Goal: Task Accomplishment & Management: Manage account settings

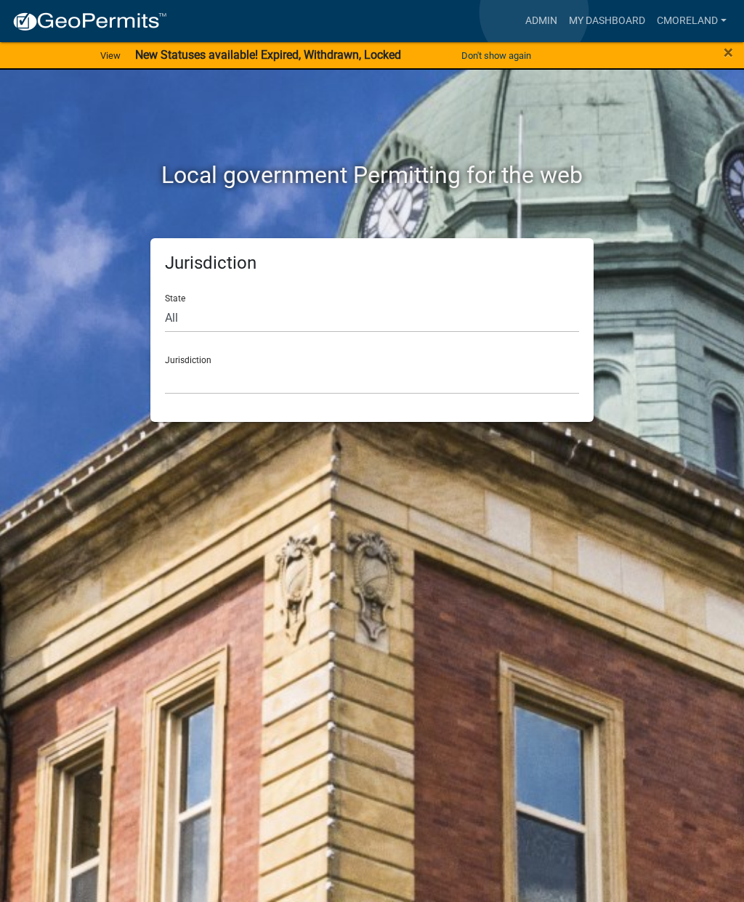
click at [534, 13] on link "Admin" at bounding box center [542, 21] width 44 height 28
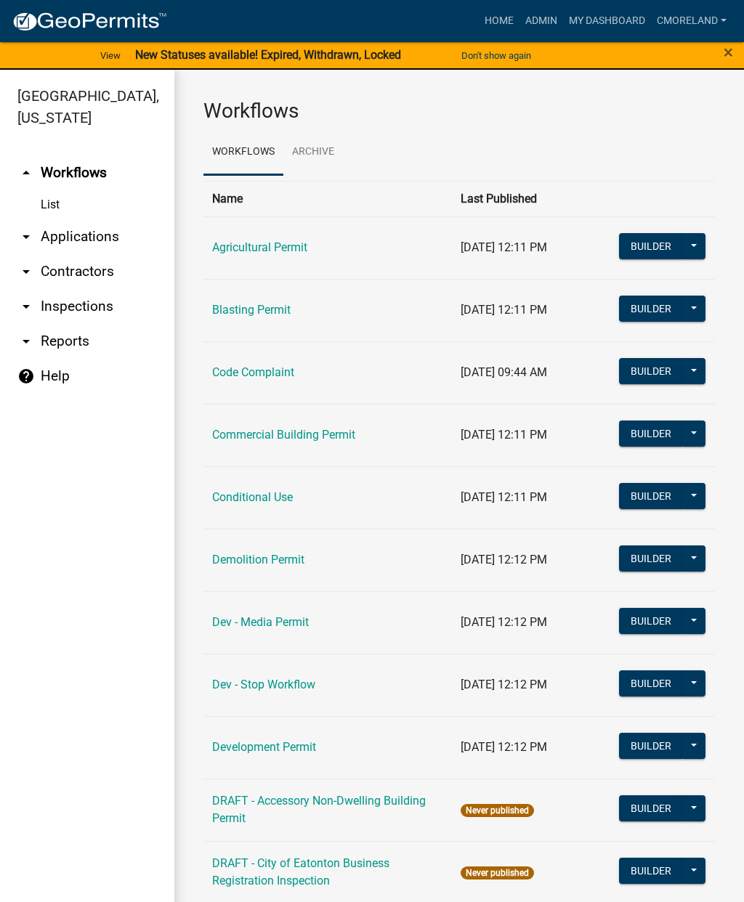
click at [238, 376] on link "Code Complaint" at bounding box center [253, 372] width 82 height 14
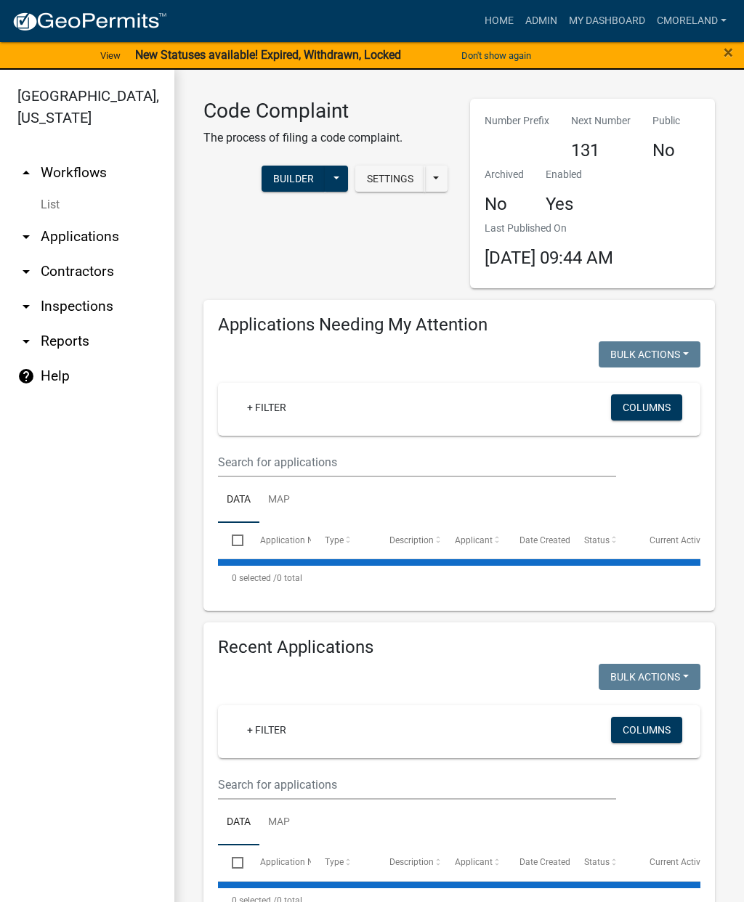
select select "2: 50"
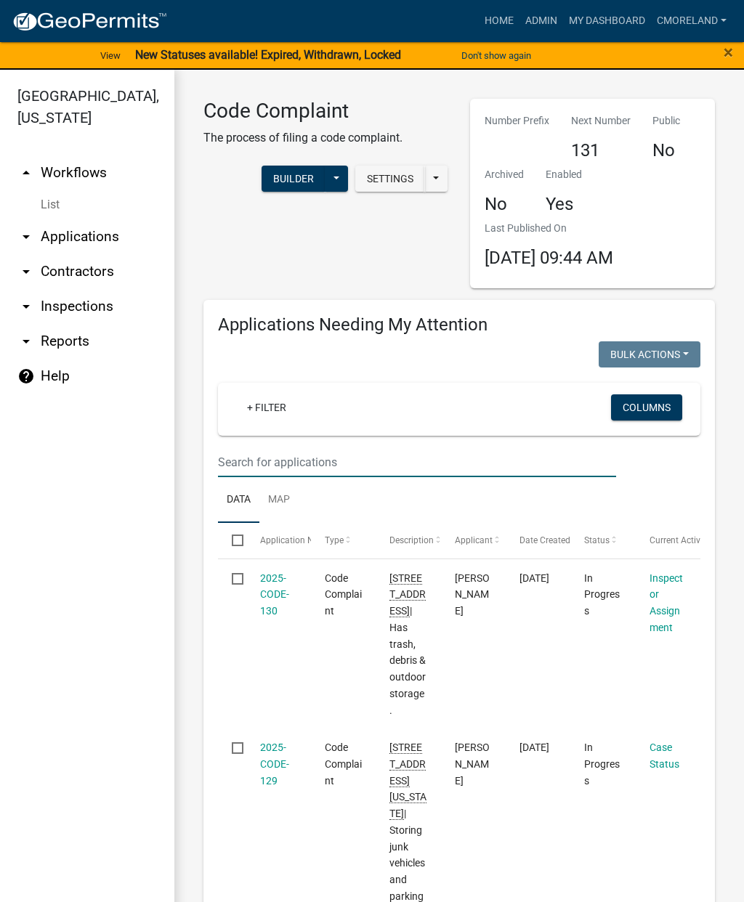
click at [314, 458] on input "text" at bounding box center [417, 463] width 398 height 30
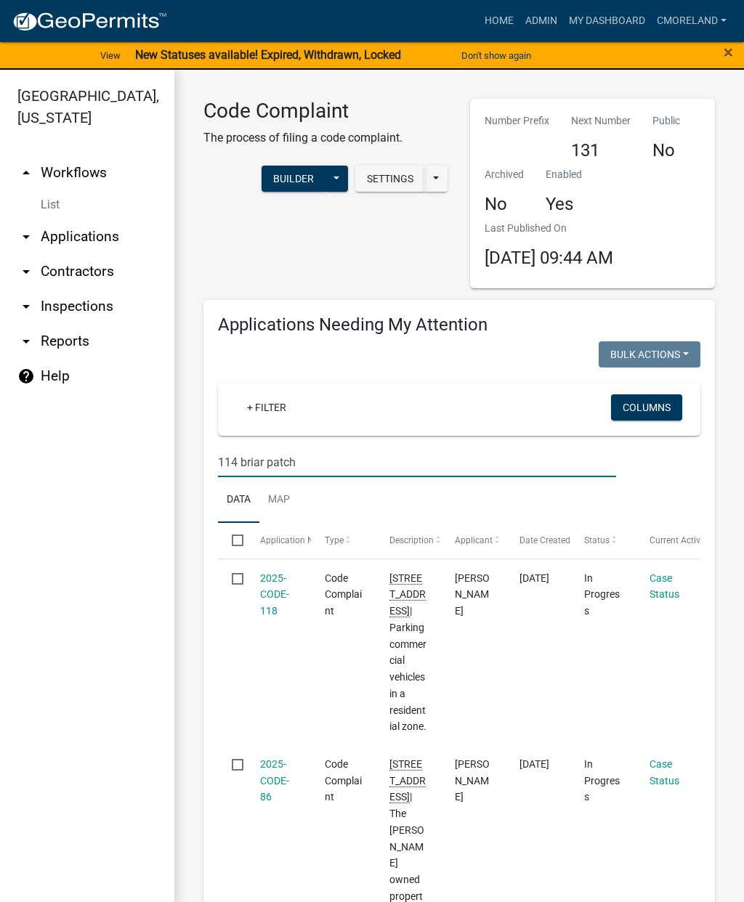
type input "114 briar patch"
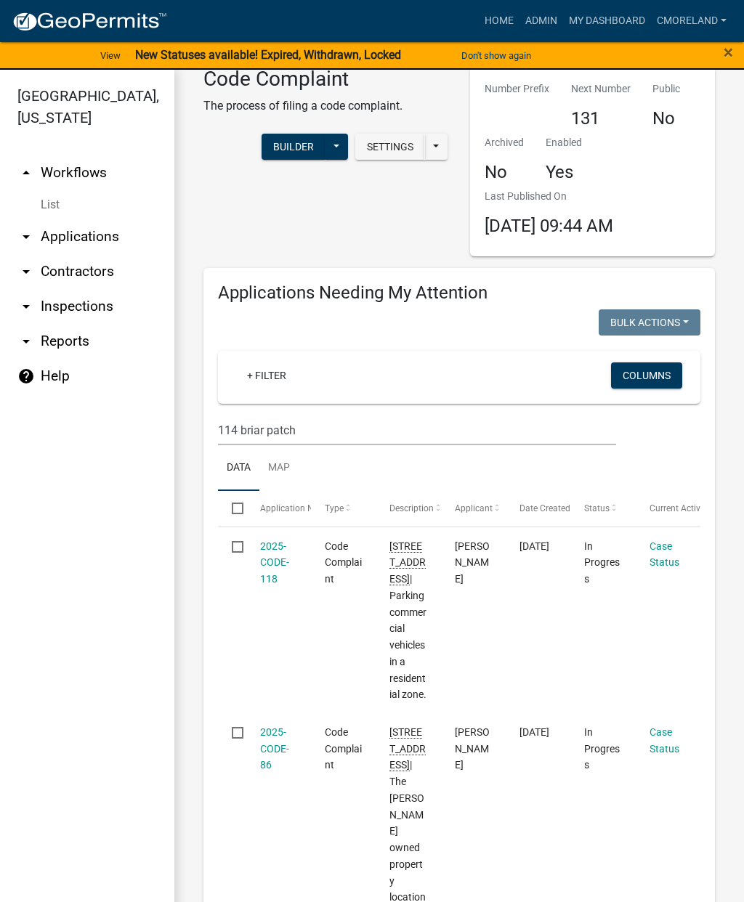
scroll to position [15, 0]
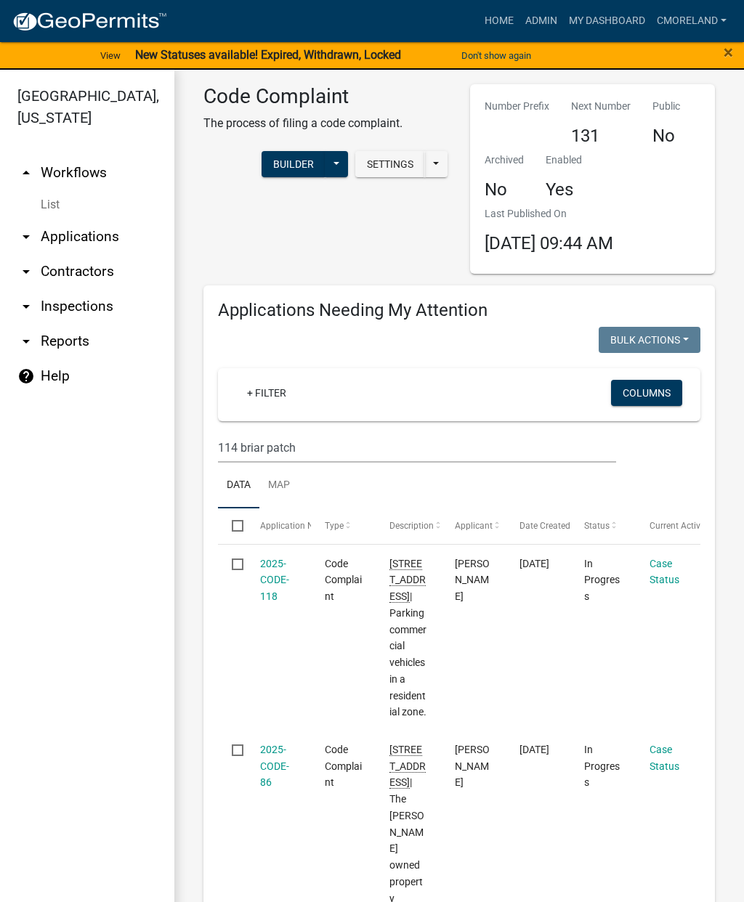
click at [261, 565] on link "2025-CODE-118" at bounding box center [274, 580] width 29 height 45
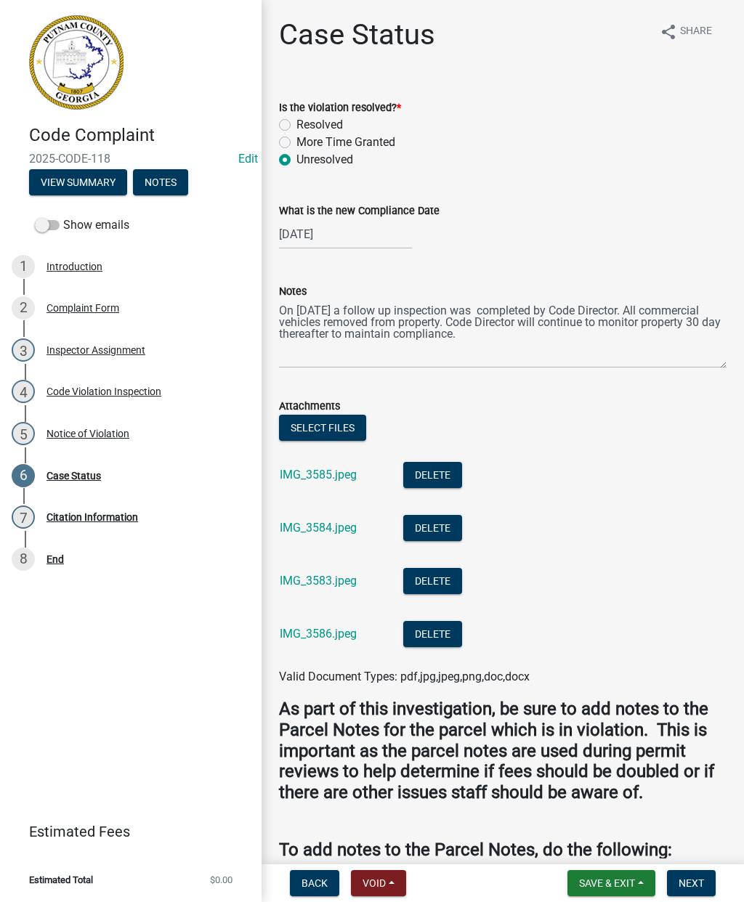
click at [308, 476] on link "IMG_3585.jpeg" at bounding box center [318, 475] width 77 height 14
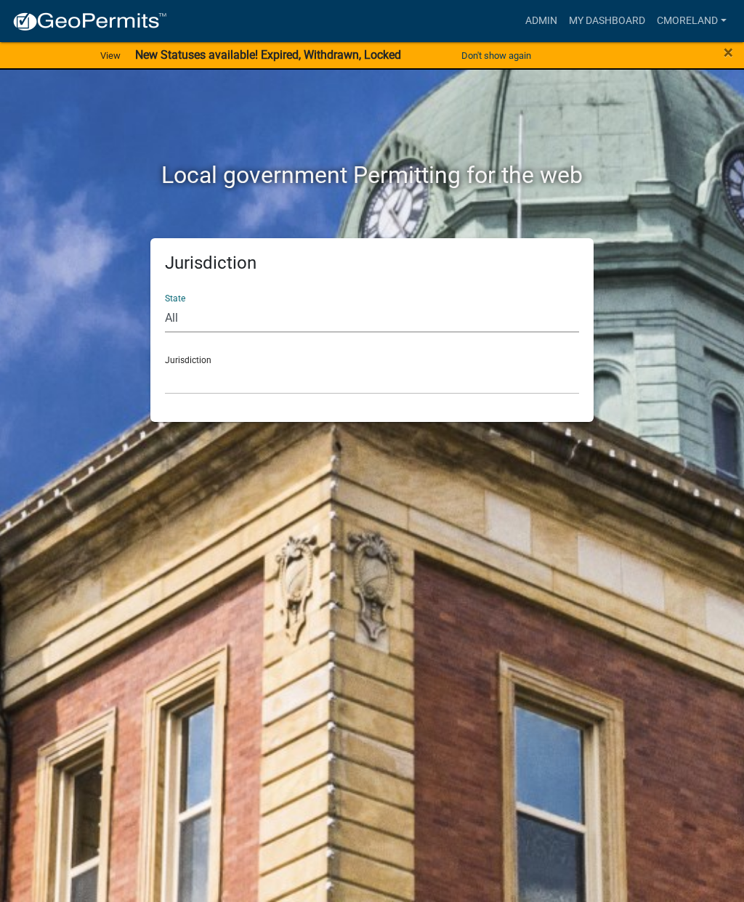
select select "[US_STATE]"
click at [303, 382] on select "Cook County, Georgia Crawford County, Georgia Gilmer County, Georgia Haralson C…" at bounding box center [372, 380] width 414 height 30
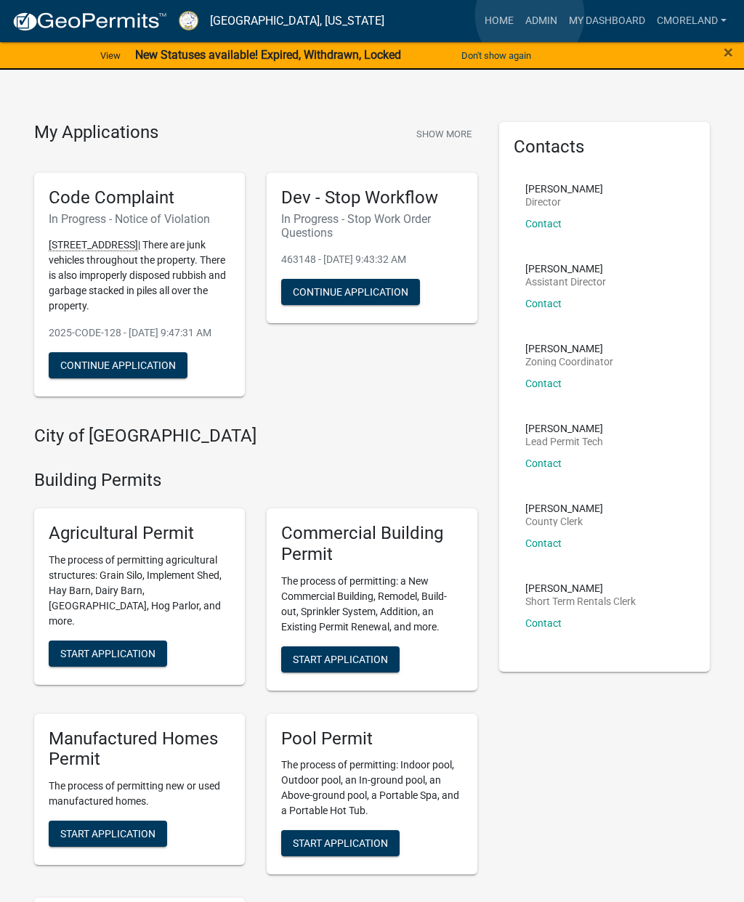
click at [530, 15] on link "Admin" at bounding box center [542, 21] width 44 height 28
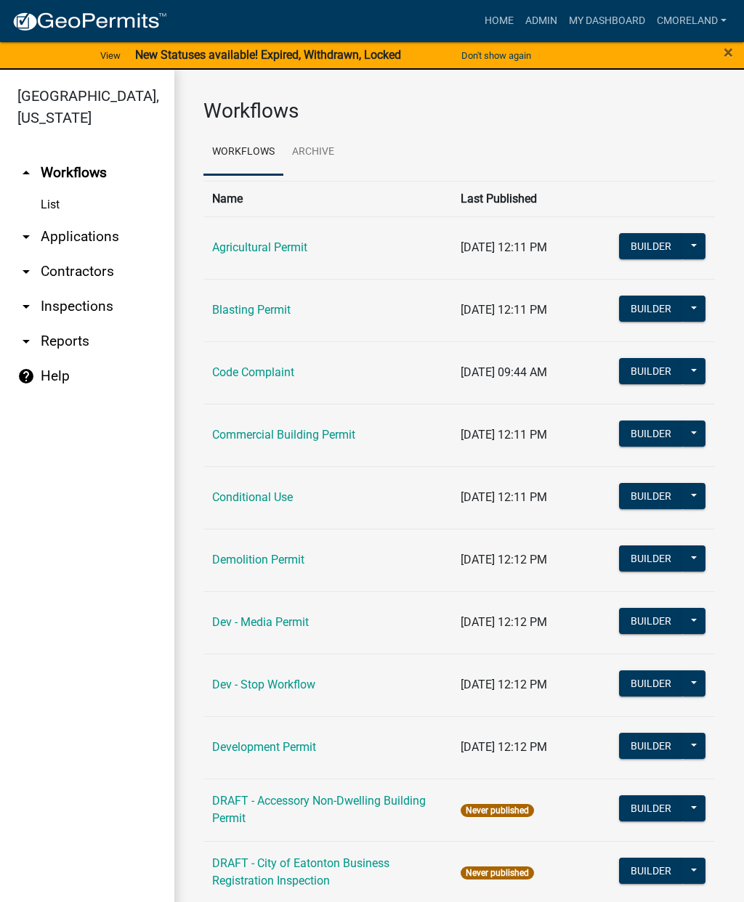
click at [213, 375] on link "Code Complaint" at bounding box center [253, 372] width 82 height 14
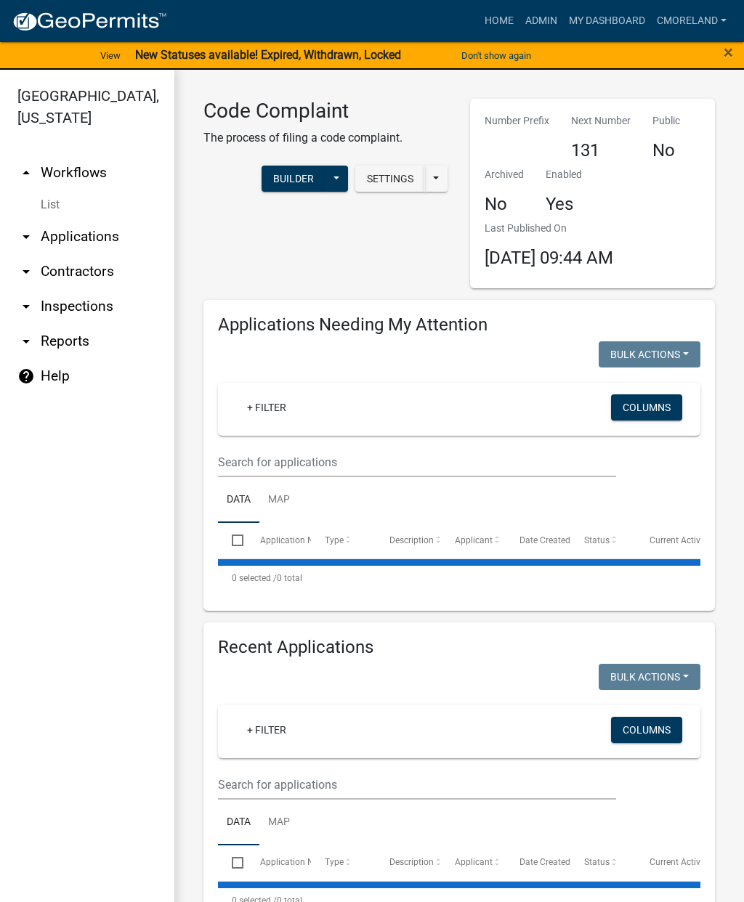
select select "2: 50"
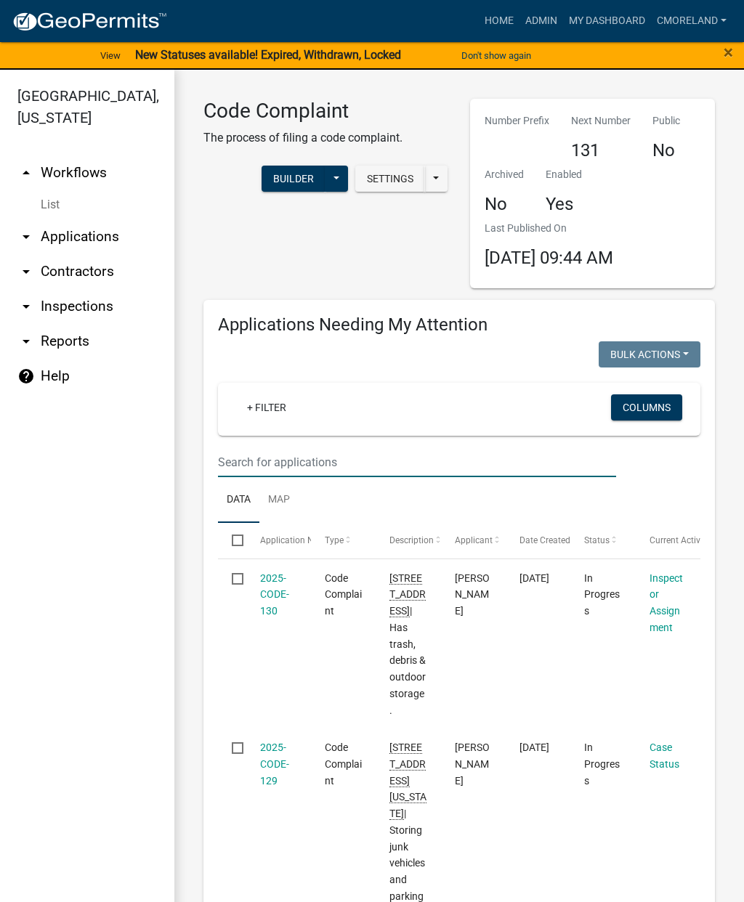
click at [262, 459] on input "text" at bounding box center [417, 463] width 398 height 30
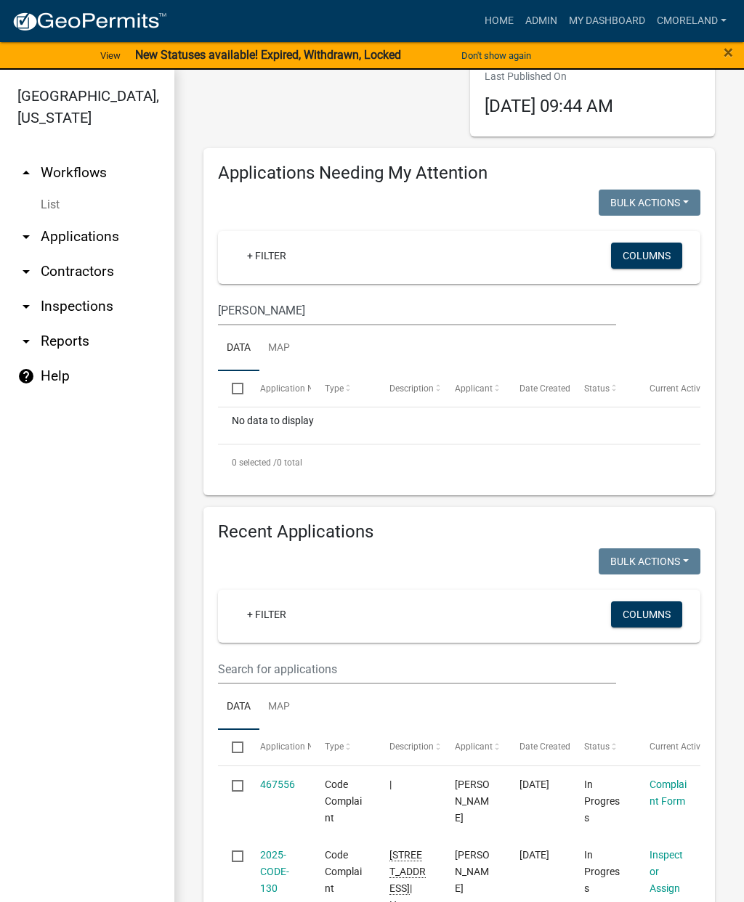
scroll to position [168, 0]
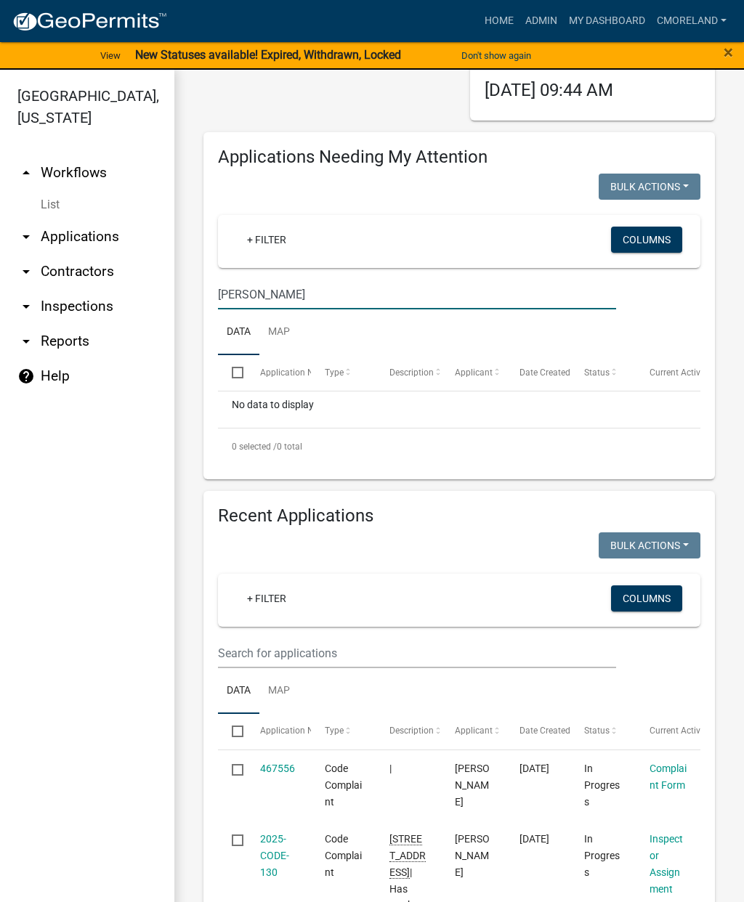
type input "Capps"
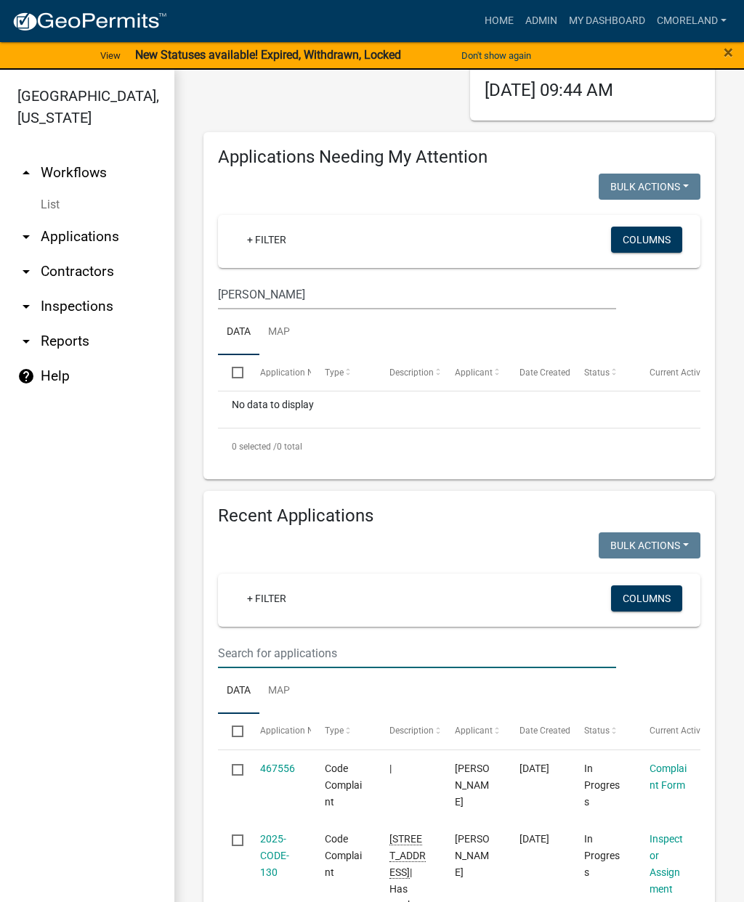
click at [299, 652] on input "text" at bounding box center [417, 654] width 398 height 30
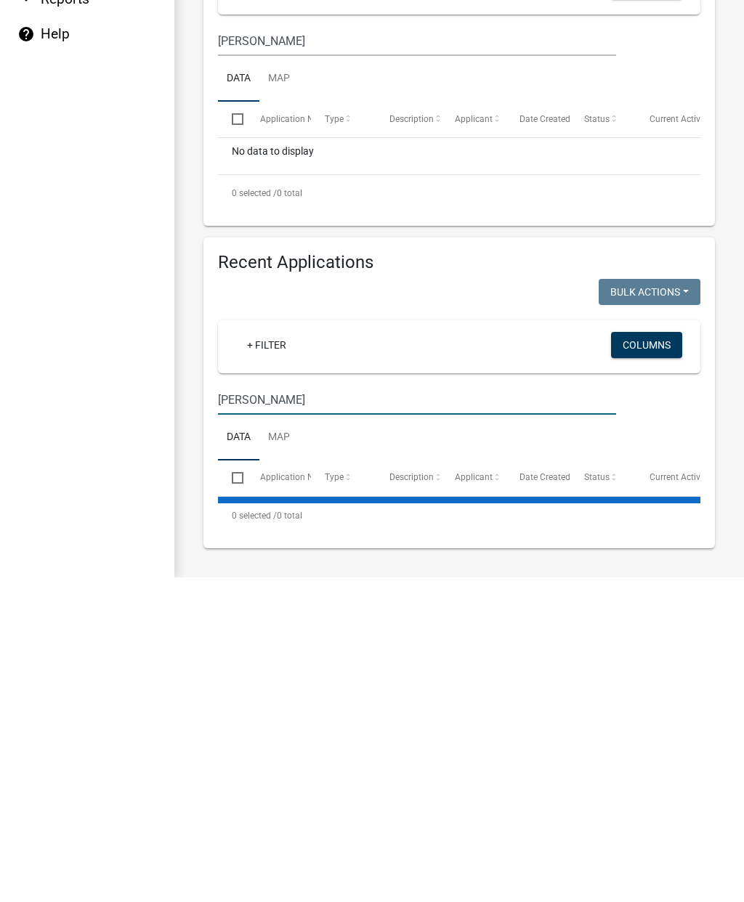
scroll to position [76, 0]
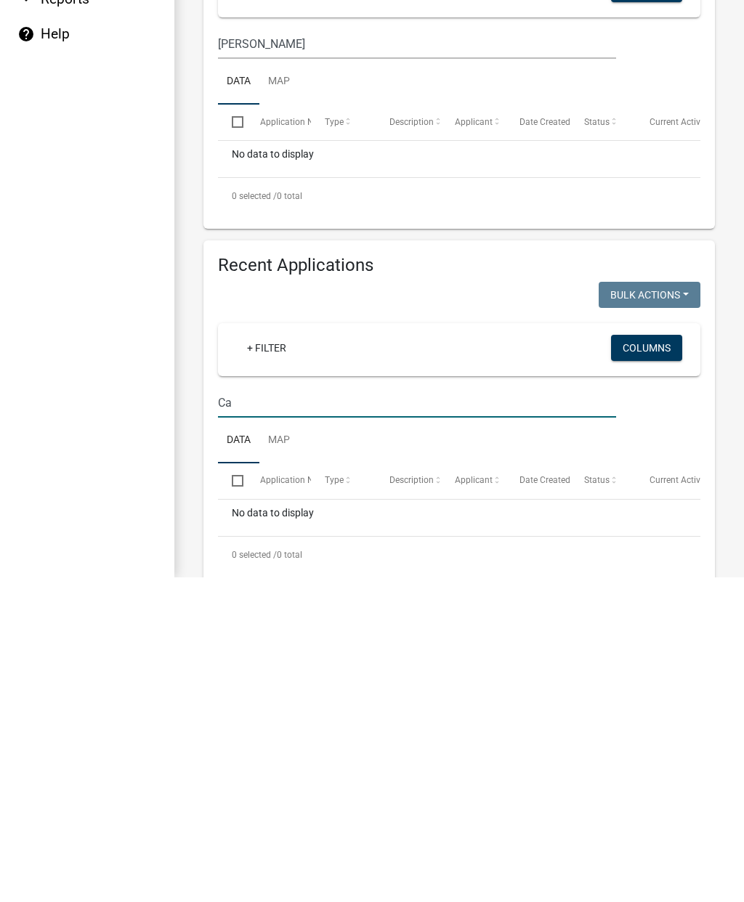
type input "C"
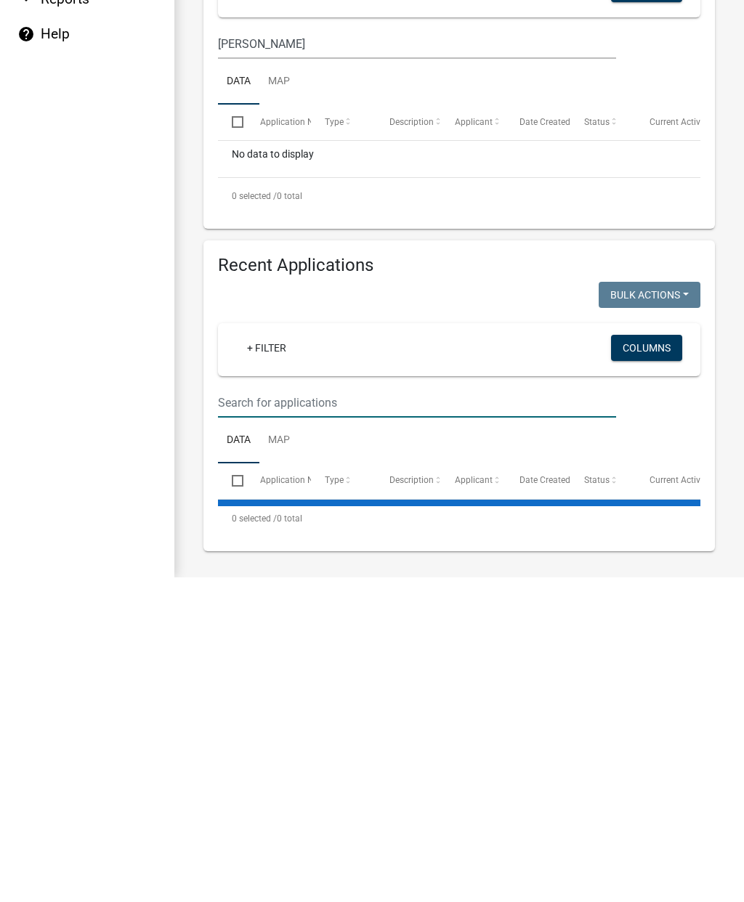
select select "2: 50"
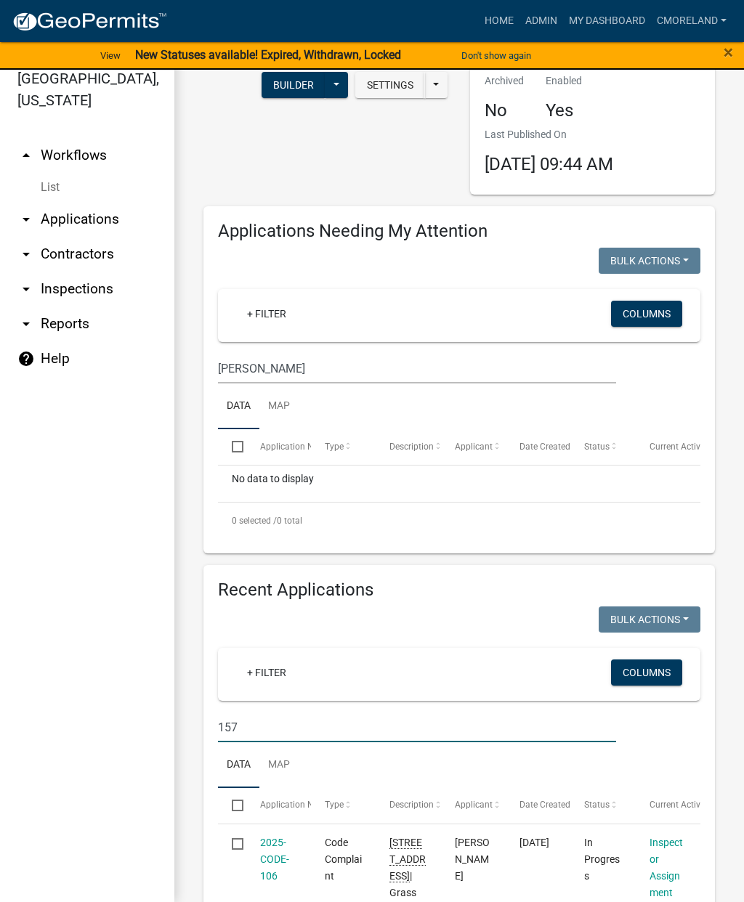
click at [291, 384] on input "157" at bounding box center [417, 369] width 398 height 30
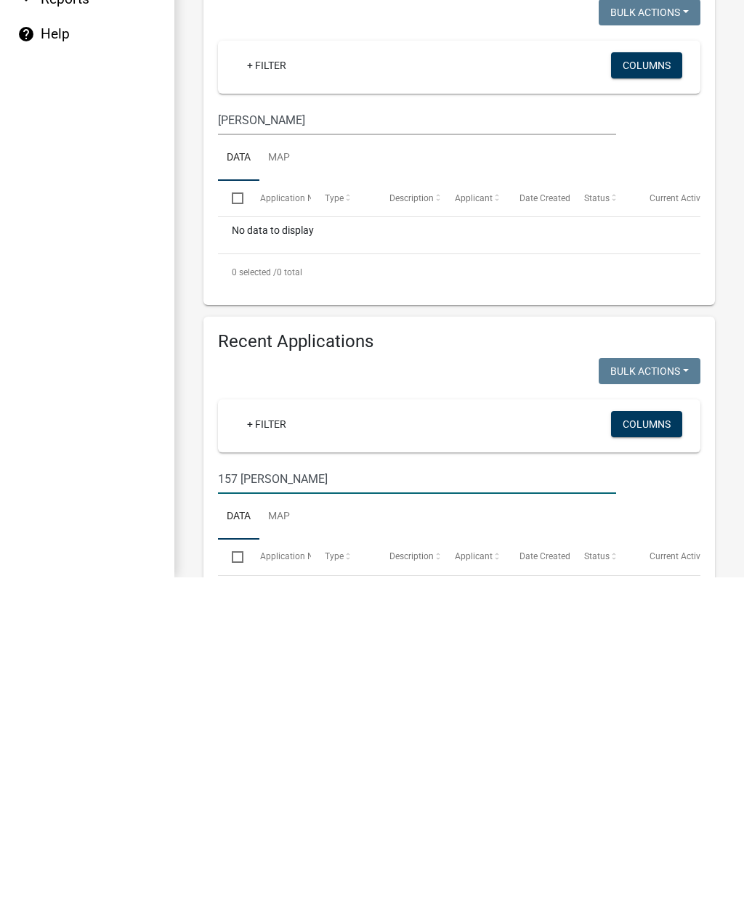
scroll to position [0, 0]
type input "157 capps ln"
click at [277, 430] on input "Capps" at bounding box center [417, 445] width 398 height 30
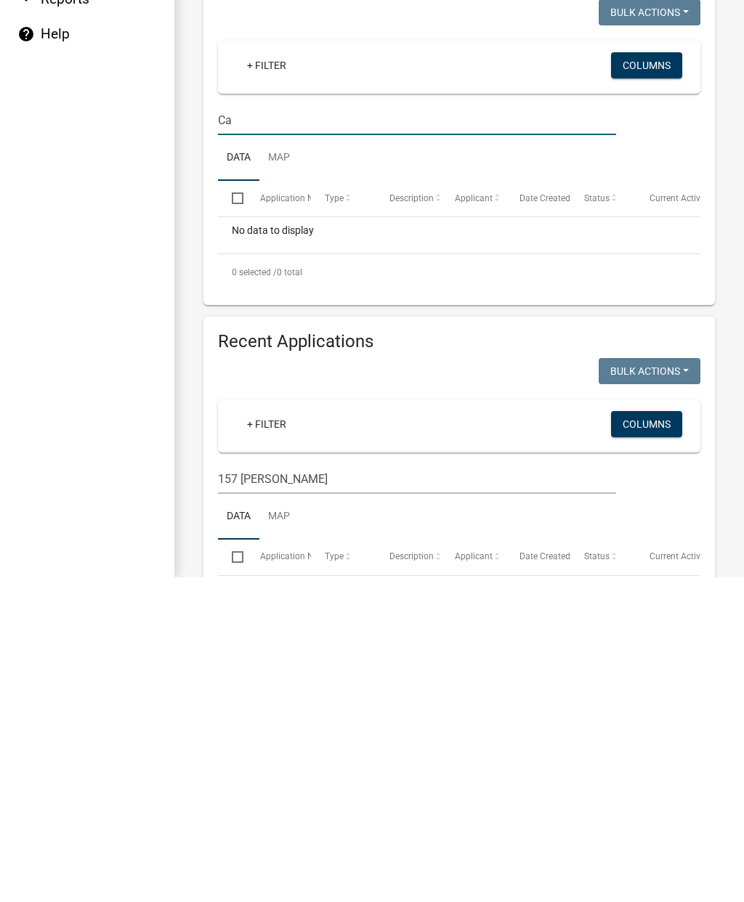
type input "C"
select select "2: 50"
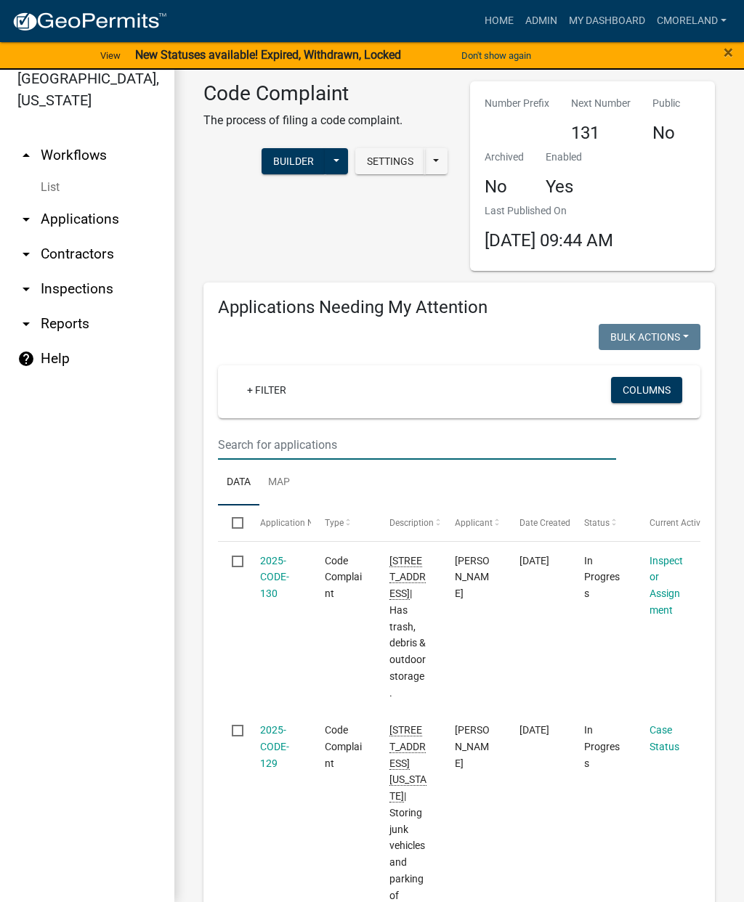
click at [307, 444] on input "text" at bounding box center [417, 445] width 398 height 30
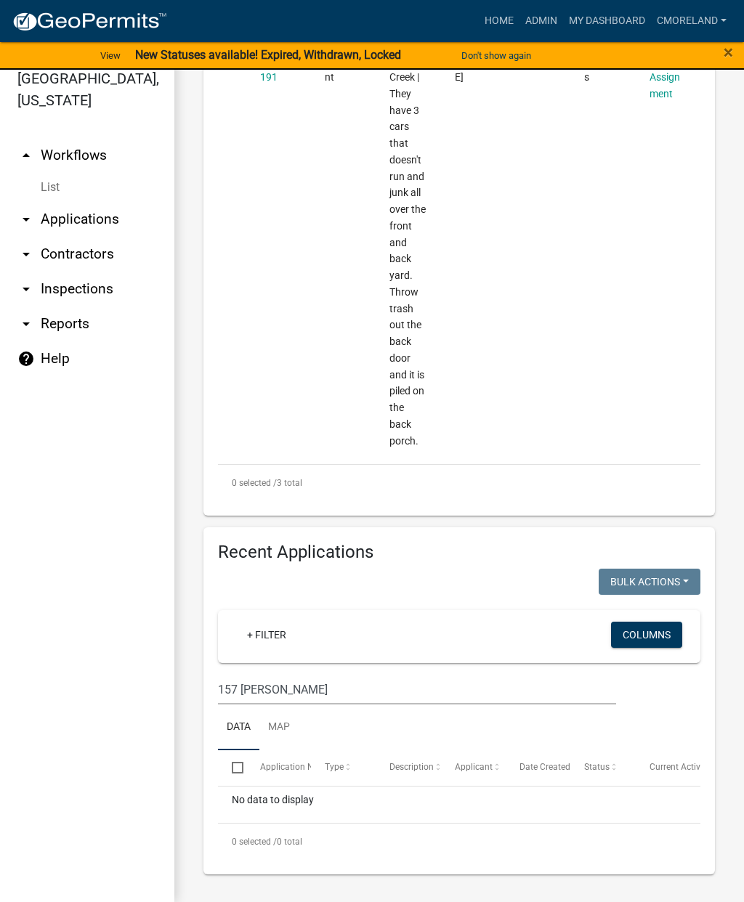
scroll to position [1054, 0]
type input "157"
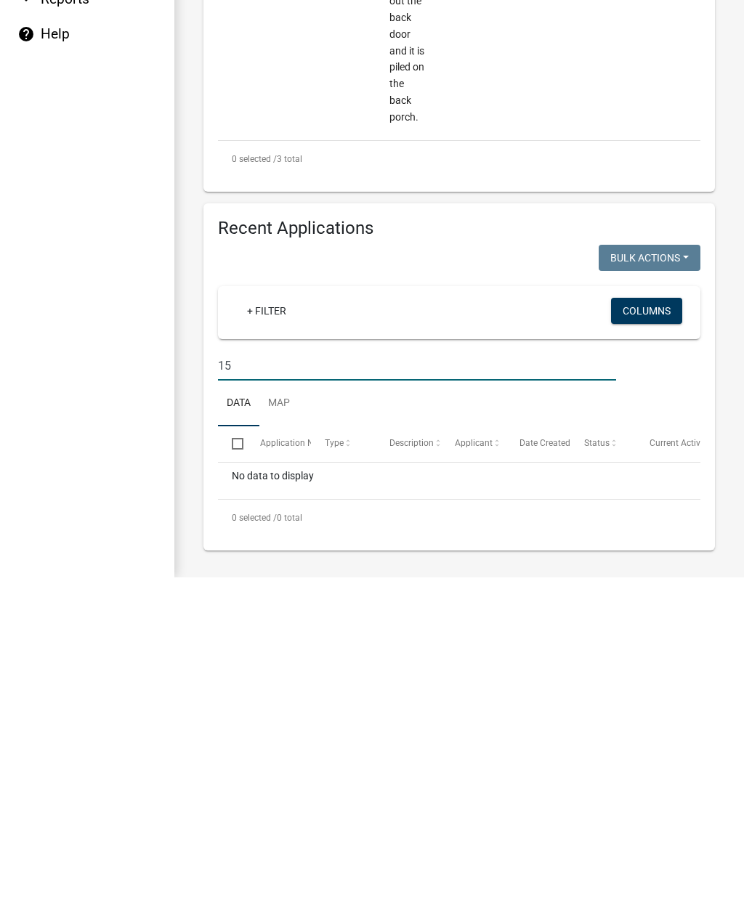
type input "1"
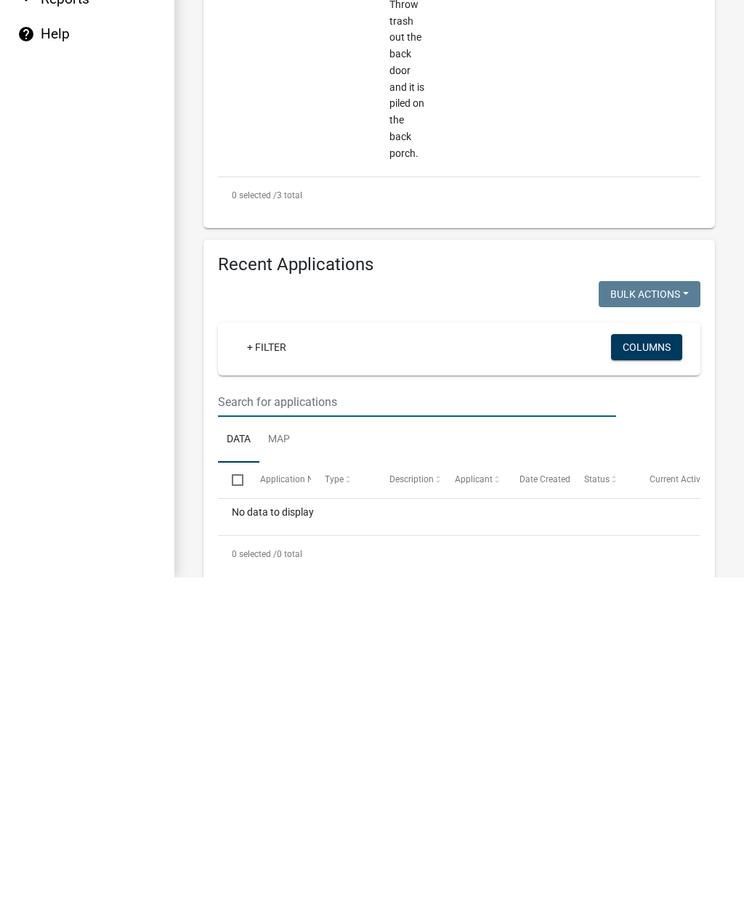
select select "2: 50"
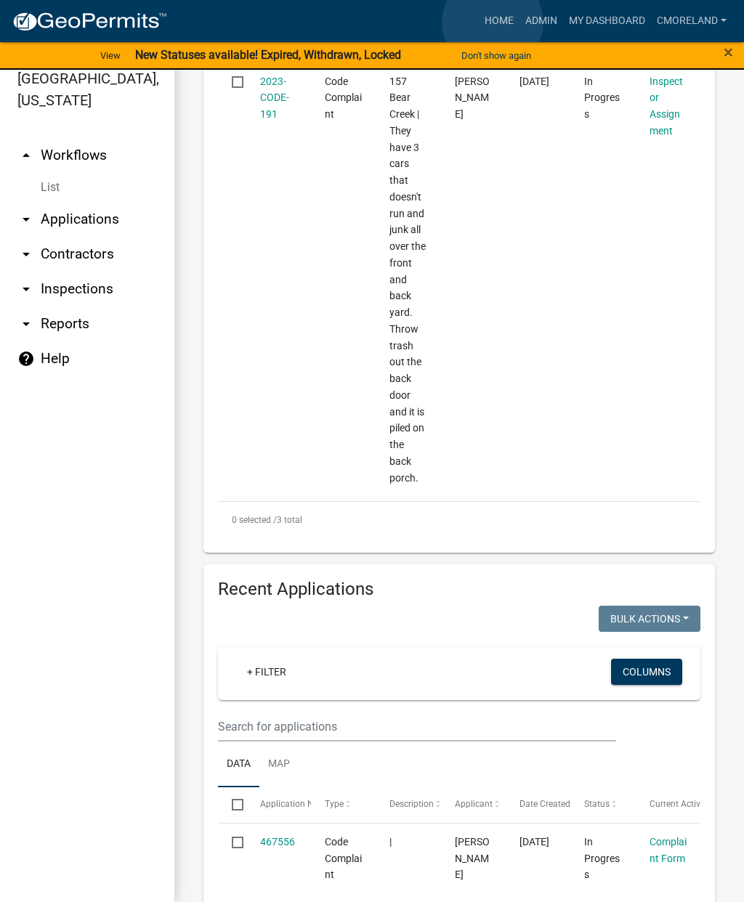
click at [493, 23] on link "Home" at bounding box center [499, 21] width 41 height 28
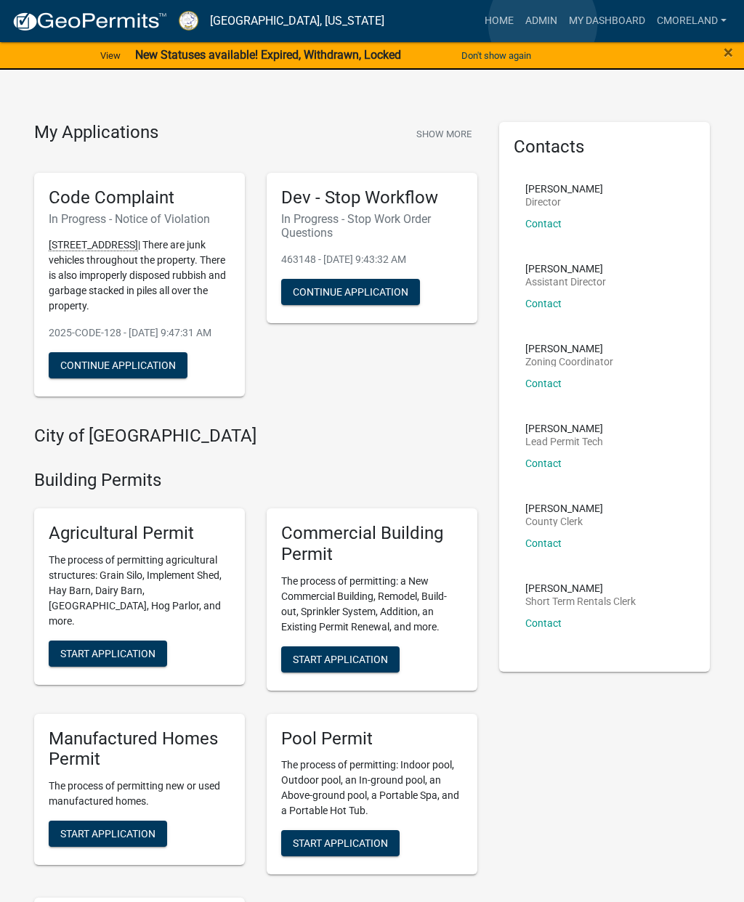
click at [543, 23] on link "Admin" at bounding box center [542, 21] width 44 height 28
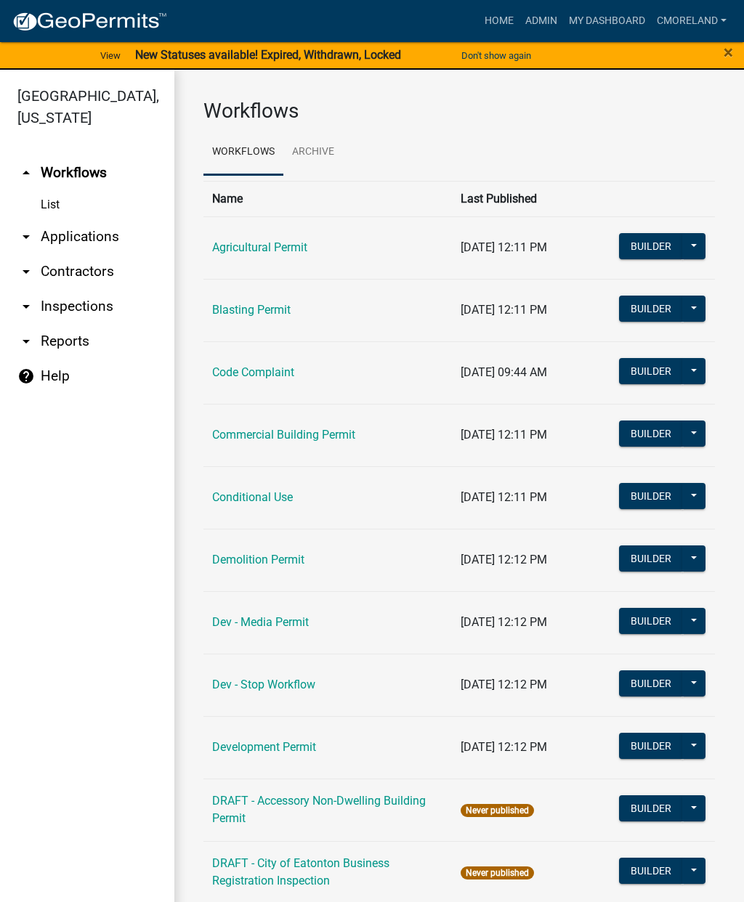
click at [94, 235] on link "arrow_drop_down Applications" at bounding box center [87, 236] width 174 height 35
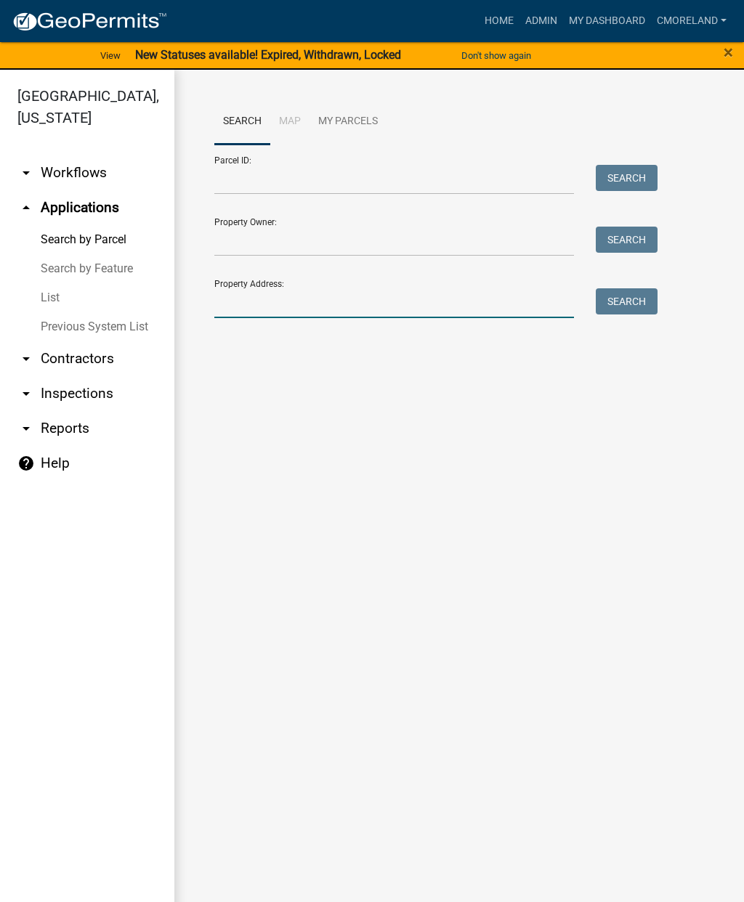
click at [239, 304] on input "Property Address:" at bounding box center [394, 303] width 360 height 30
type input "157 Capps ln"
click at [605, 300] on button "Search" at bounding box center [627, 301] width 62 height 26
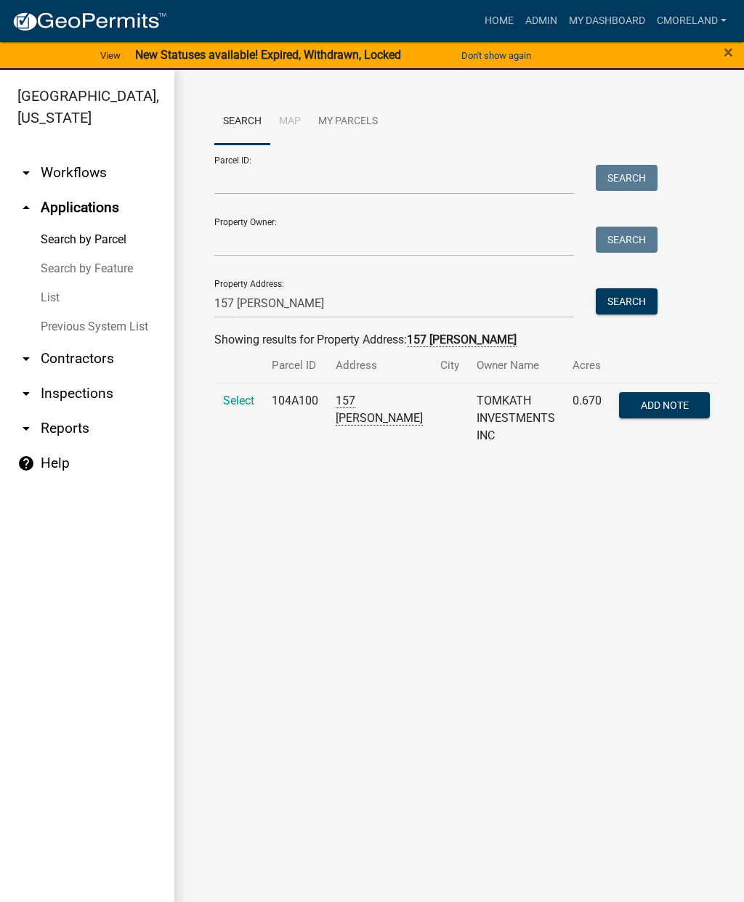
click at [232, 401] on span "Select" at bounding box center [238, 401] width 31 height 14
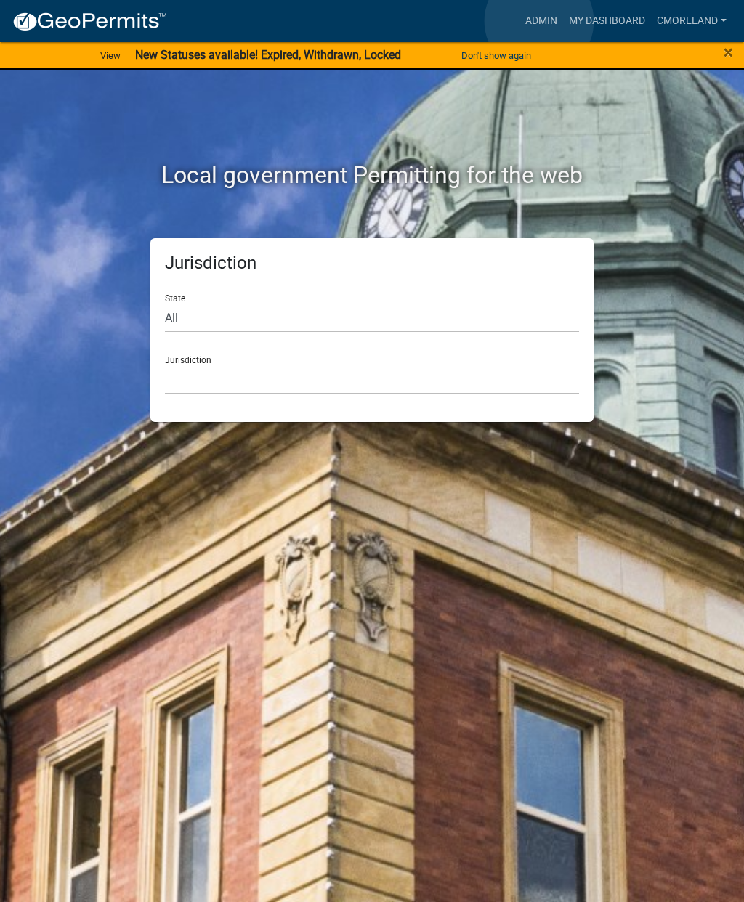
click at [539, 21] on link "Admin" at bounding box center [542, 21] width 44 height 28
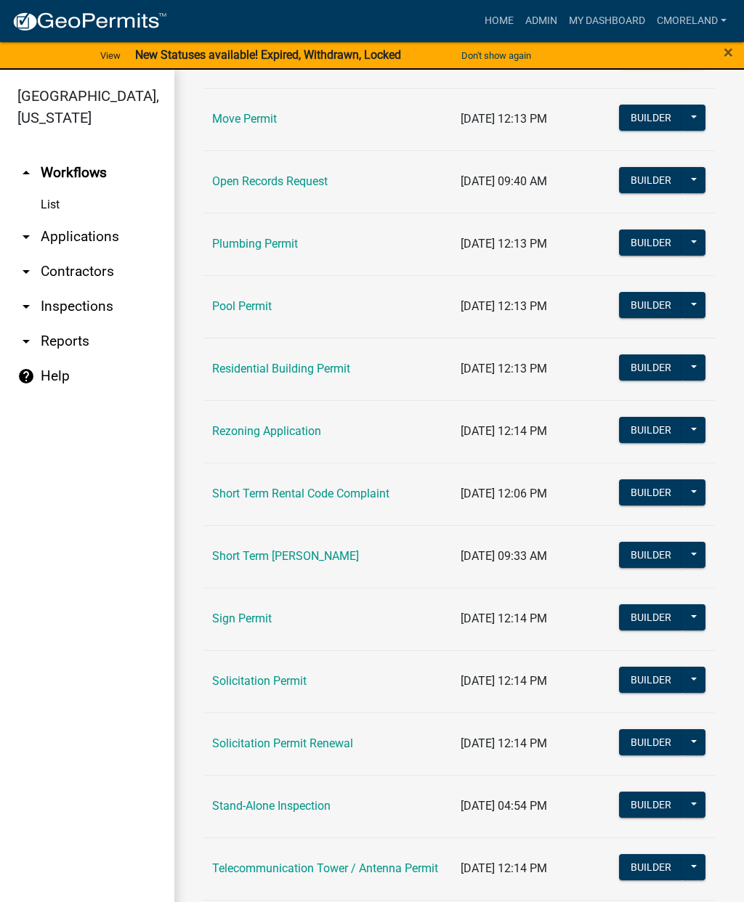
scroll to position [1509, 0]
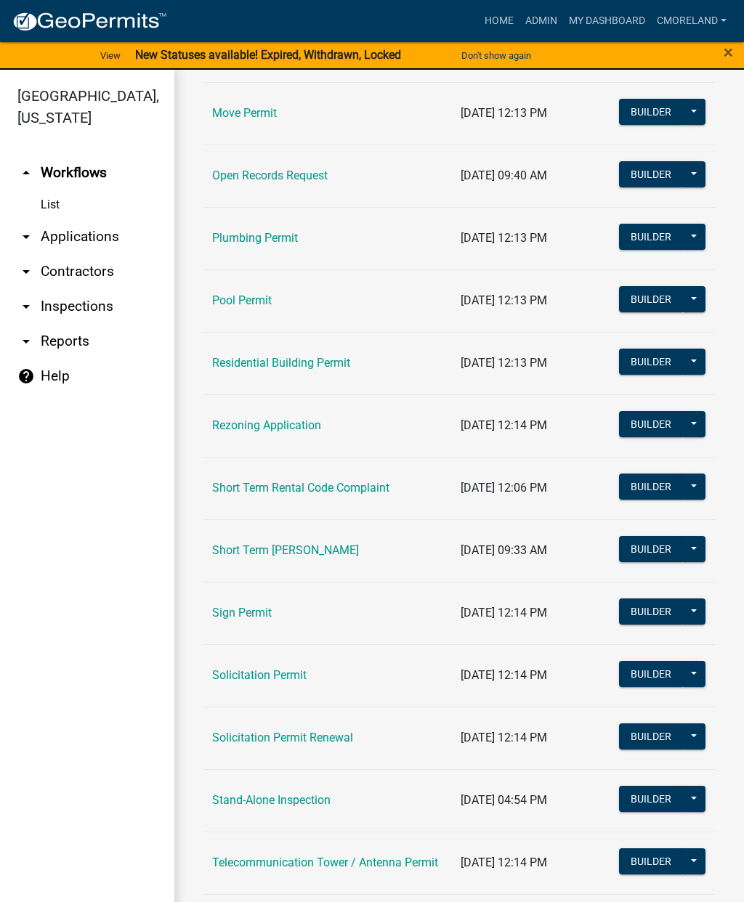
click at [357, 489] on link "Short Term Rental Code Complaint" at bounding box center [300, 488] width 177 height 14
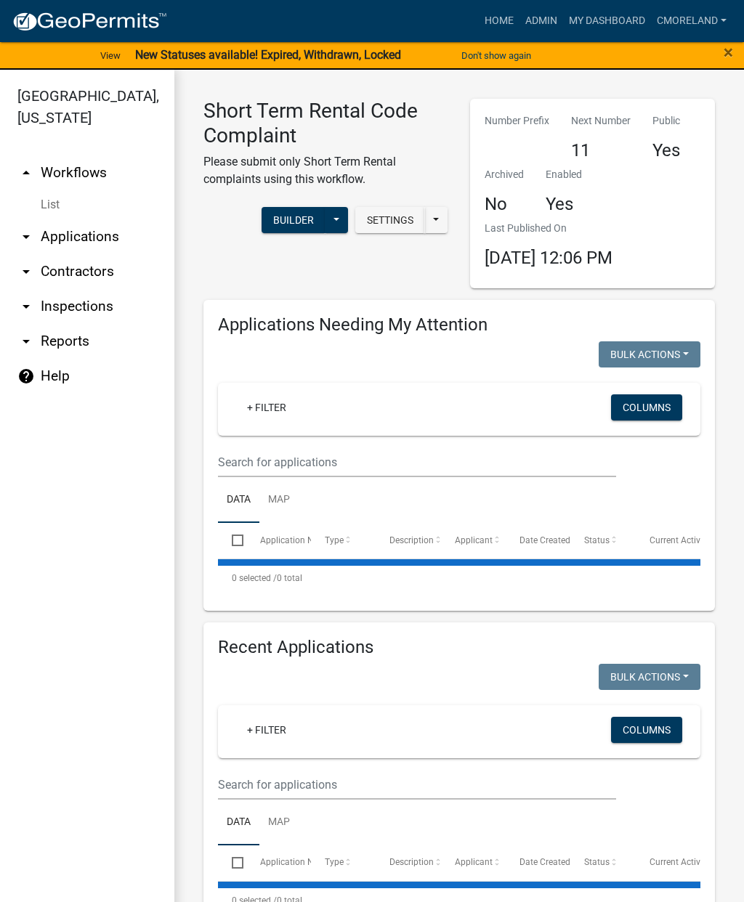
select select "2: 50"
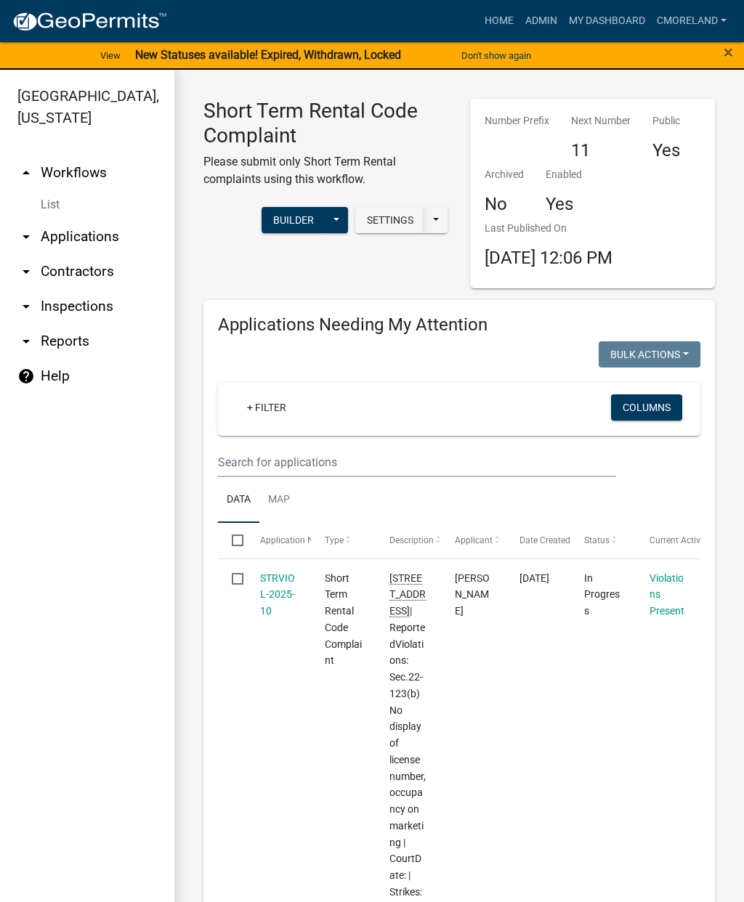
click at [271, 411] on link "+ Filter" at bounding box center [266, 408] width 62 height 26
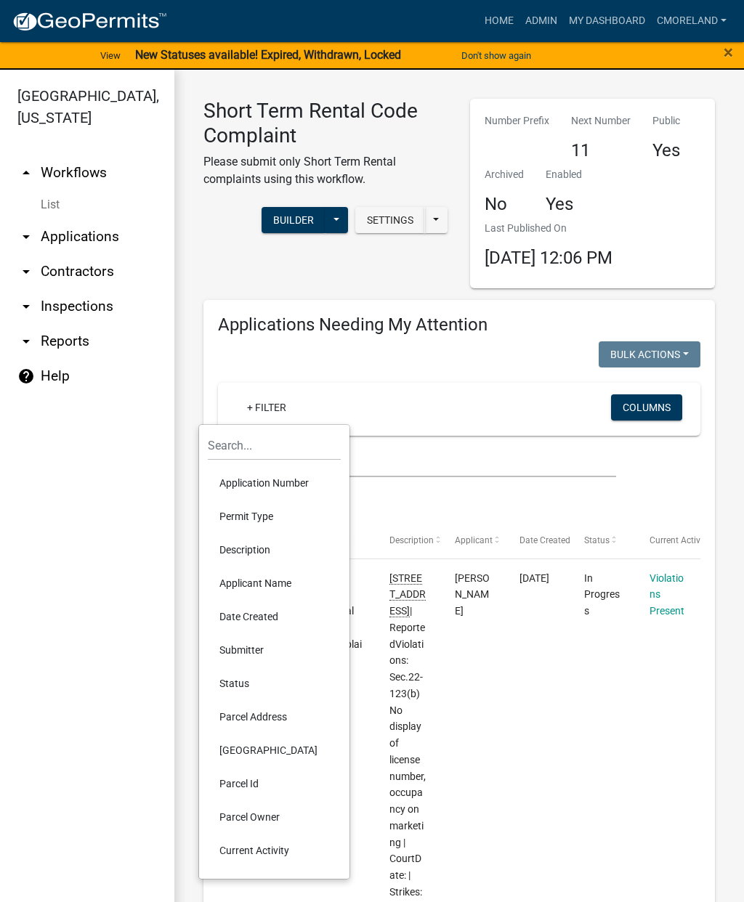
click at [259, 609] on li "Date Created" at bounding box center [274, 616] width 133 height 33
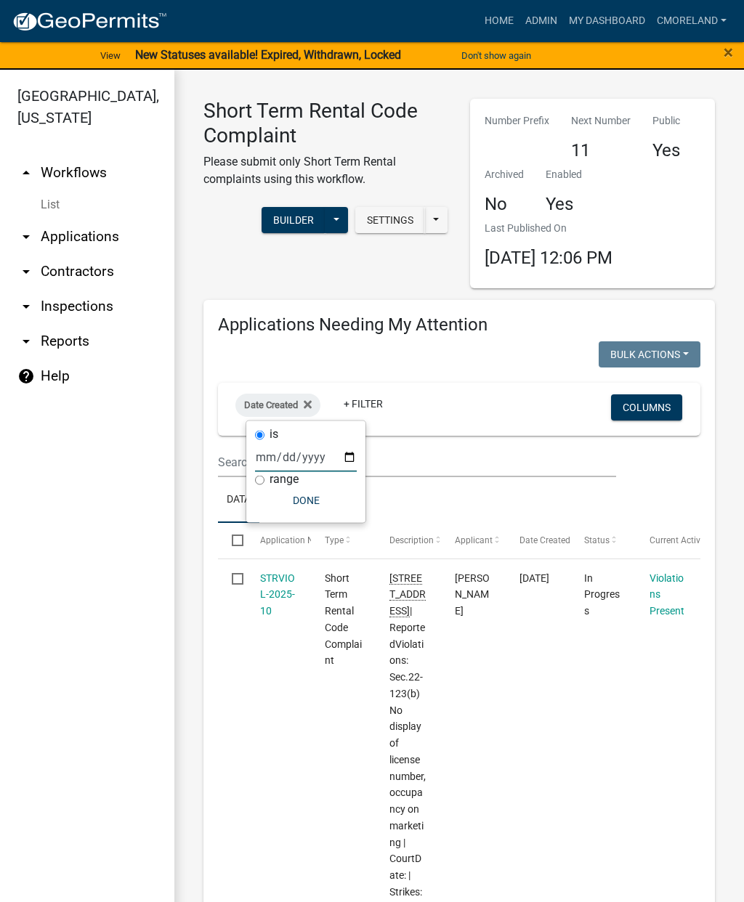
click at [296, 451] on input "date" at bounding box center [306, 457] width 102 height 30
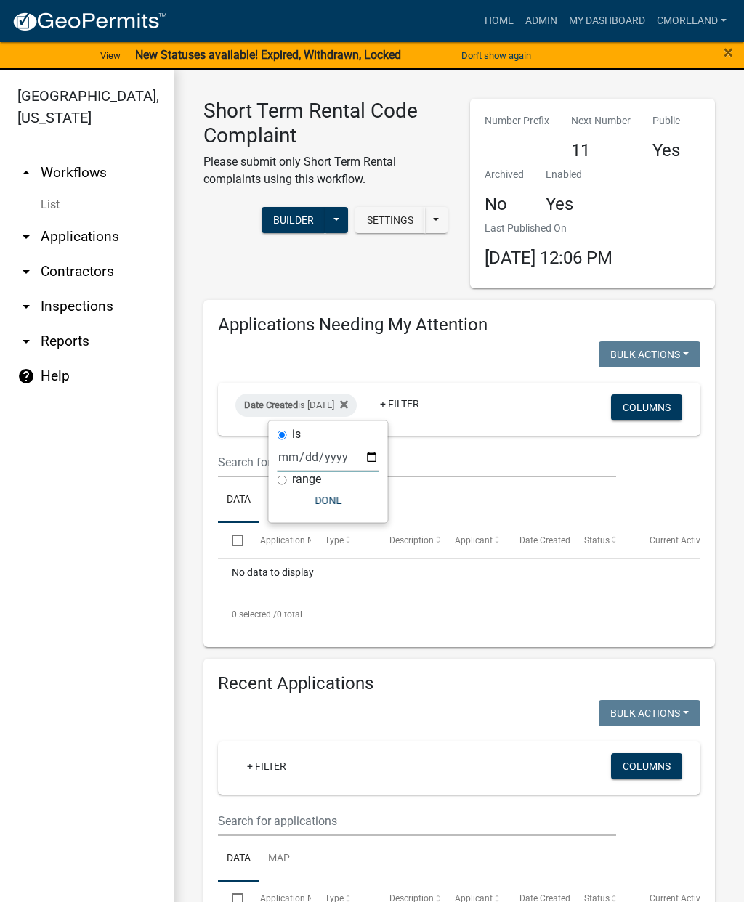
type input "[DATE]"
click at [320, 490] on button "Done" at bounding box center [331, 501] width 102 height 26
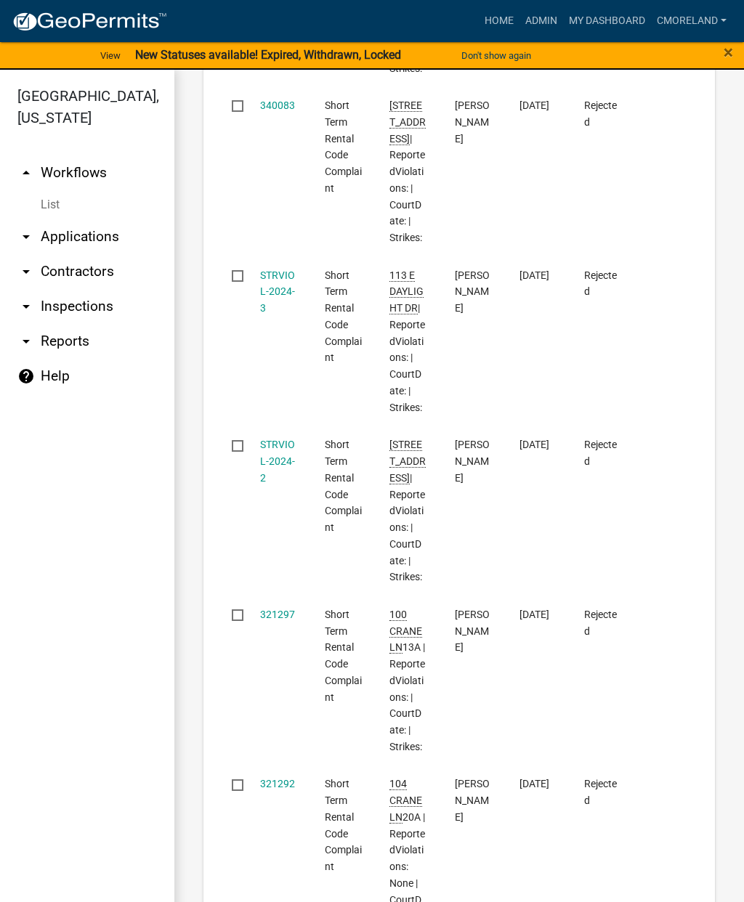
scroll to position [8664, 0]
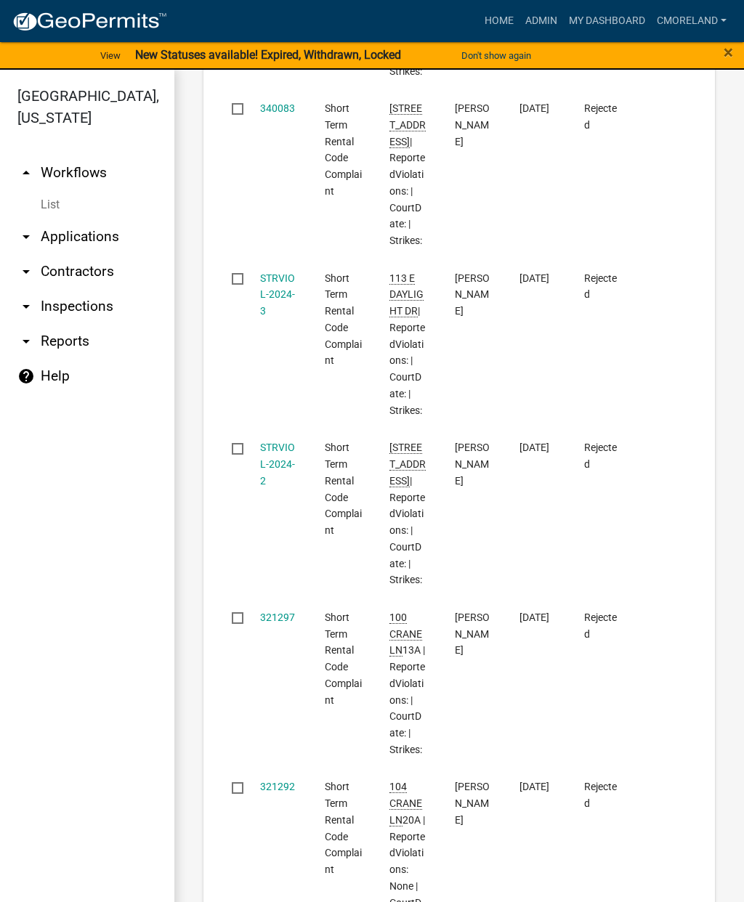
click at [280, 612] on link "321297" at bounding box center [277, 618] width 35 height 12
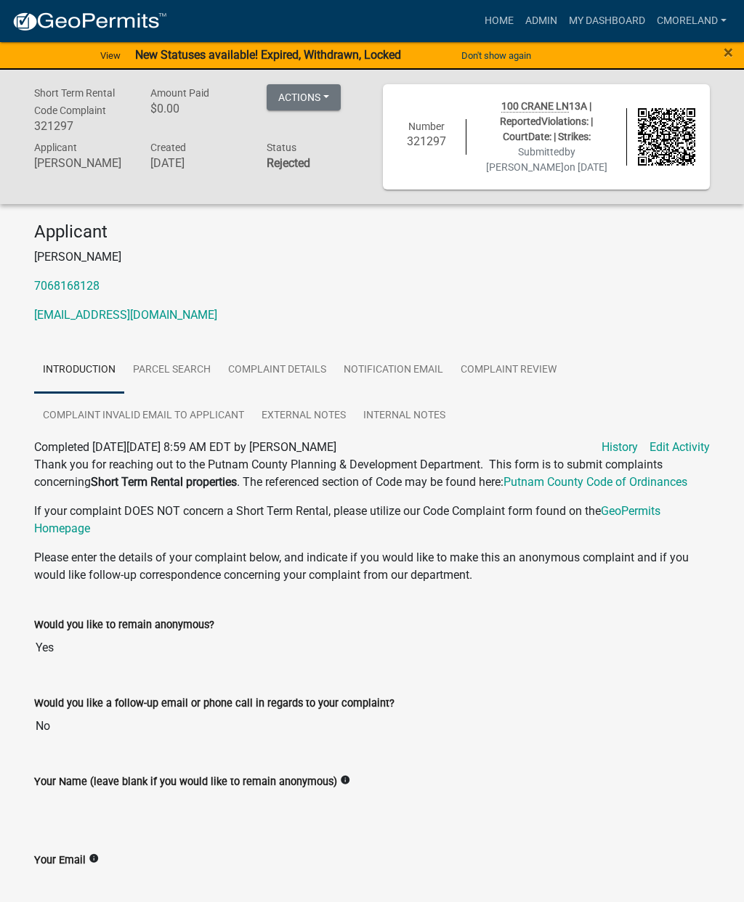
scroll to position [58, 0]
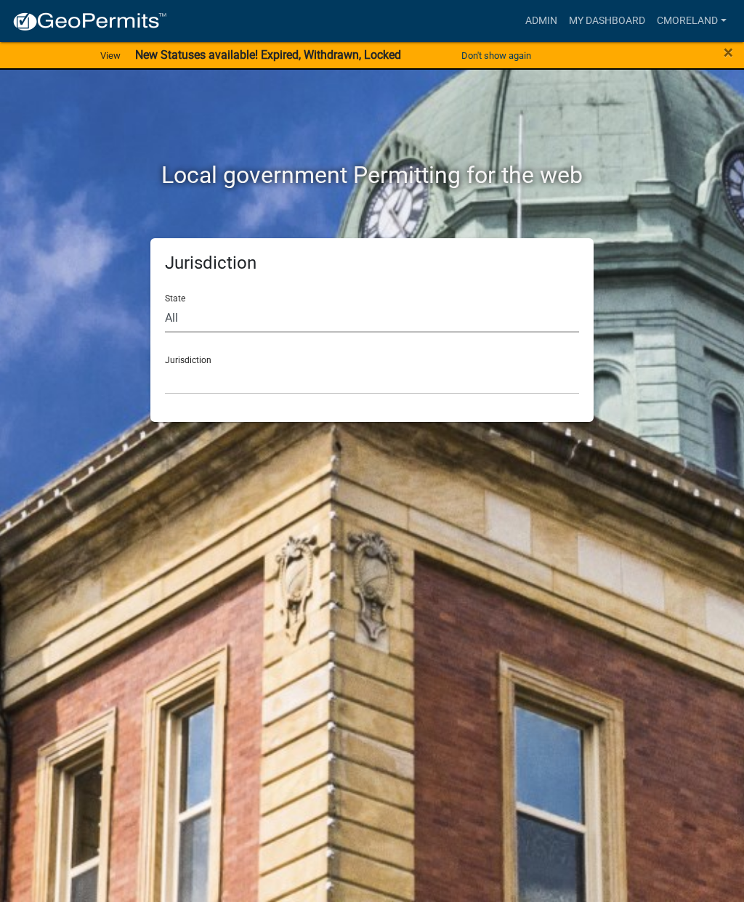
click at [256, 323] on select "All Colorado Georgia Indiana Iowa Kansas Minnesota Ohio South Carolina Wisconsin" at bounding box center [372, 318] width 414 height 30
select select "[US_STATE]"
click at [262, 370] on select "Cook County, Georgia Crawford County, Georgia Gilmer County, Georgia Haralson C…" at bounding box center [372, 380] width 414 height 30
